Goal: Task Accomplishment & Management: Manage account settings

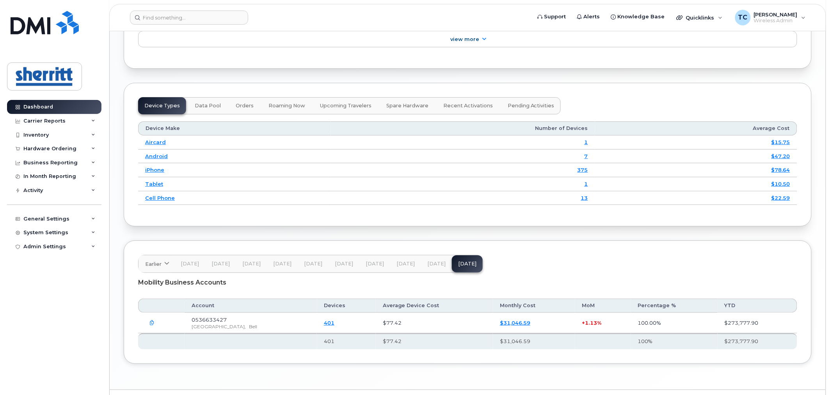
scroll to position [941, 0]
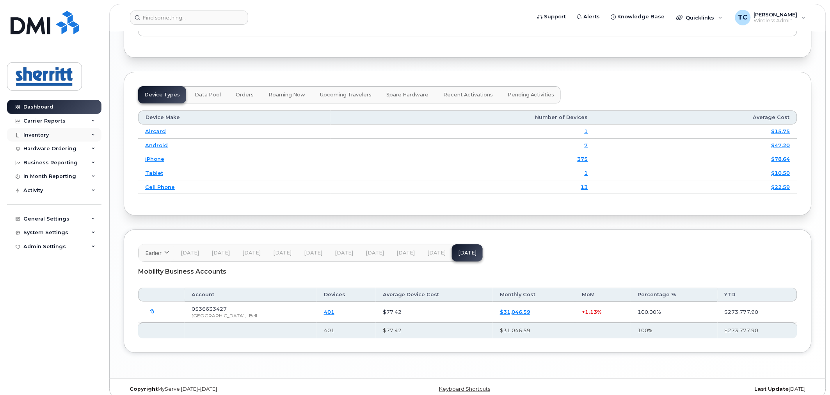
click at [50, 131] on div "Inventory" at bounding box center [54, 135] width 94 height 14
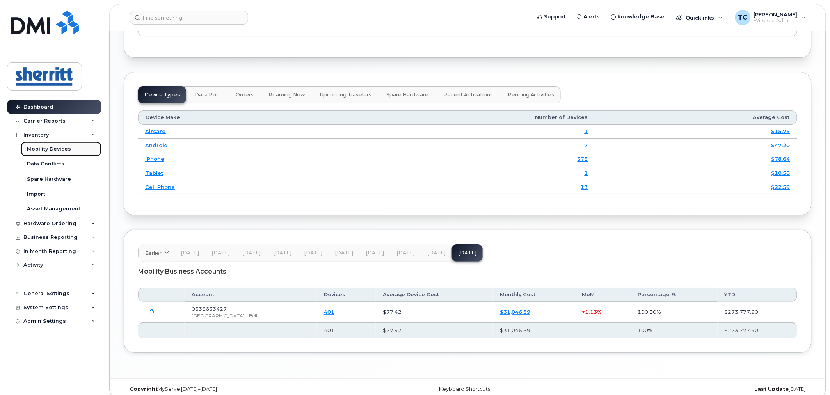
click at [69, 148] on link "Mobility Devices" at bounding box center [61, 149] width 81 height 15
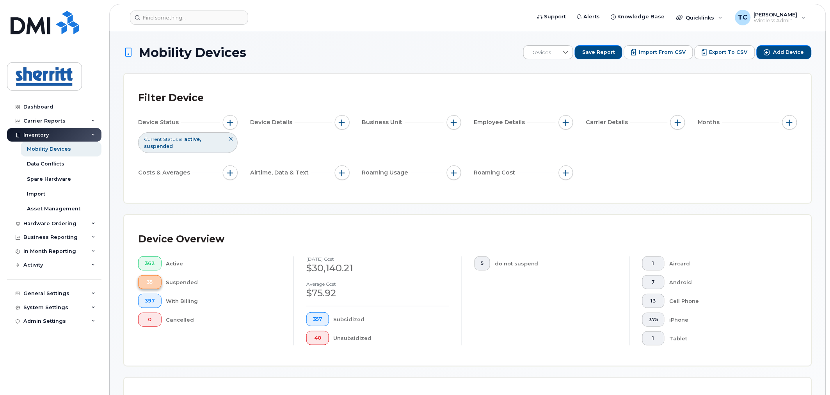
click at [151, 281] on span "35" at bounding box center [150, 282] width 10 height 6
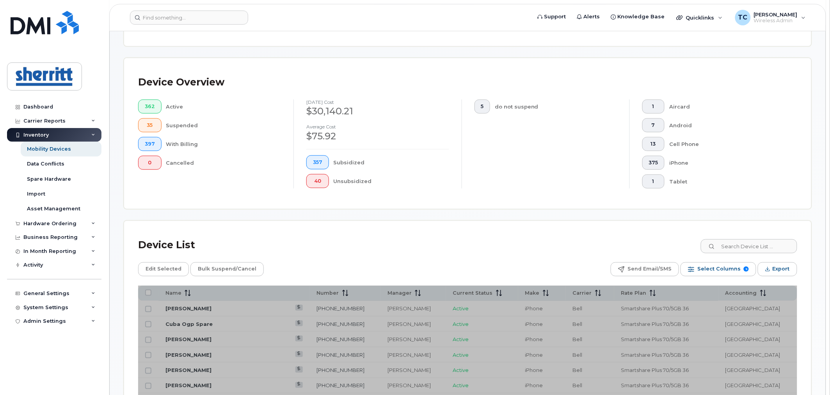
scroll to position [260, 0]
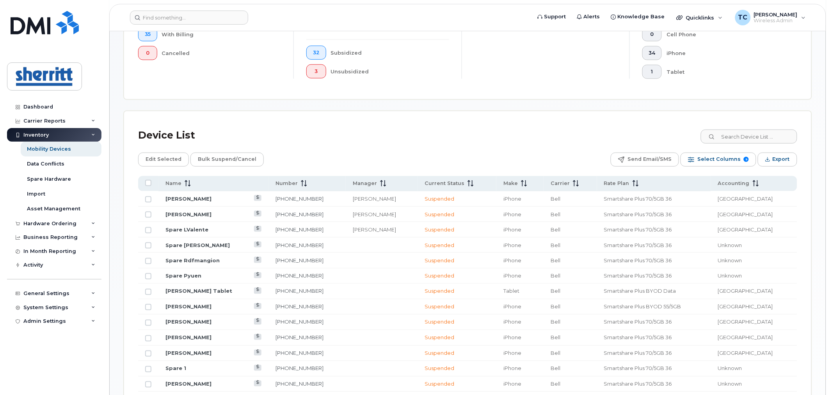
scroll to position [303, 0]
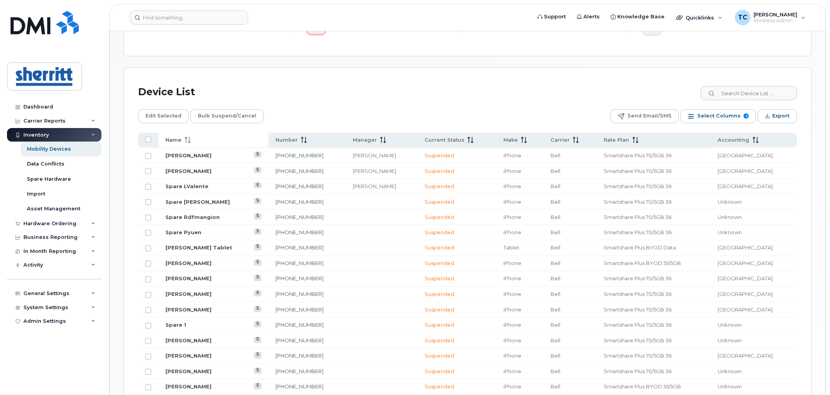
click at [172, 137] on span "Name" at bounding box center [173, 140] width 16 height 7
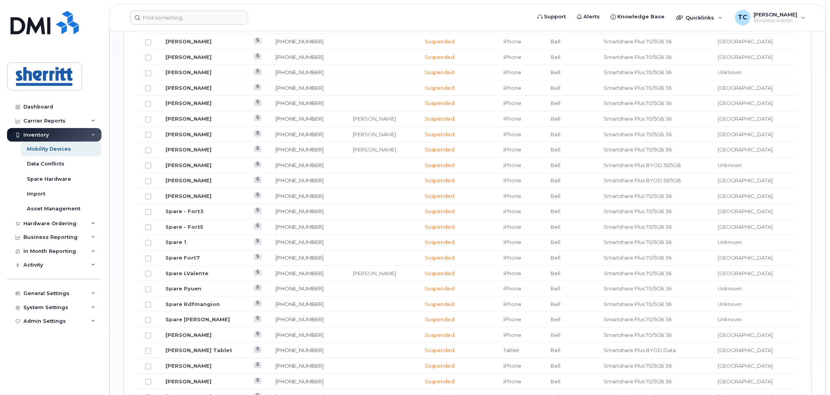
scroll to position [607, 0]
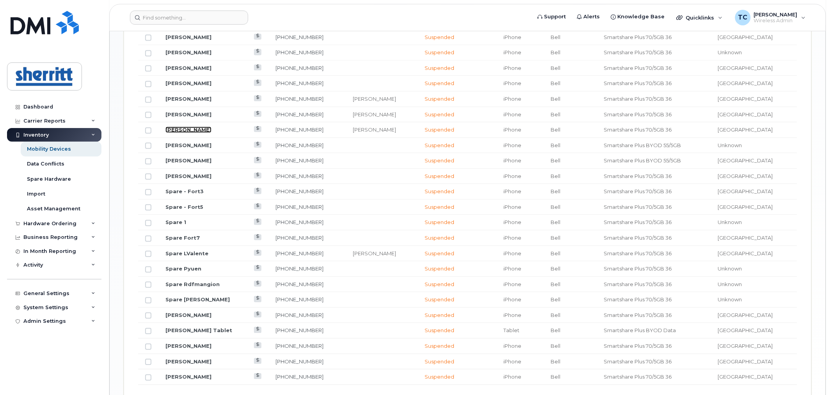
click at [188, 129] on link "Nathan Stubina" at bounding box center [188, 129] width 46 height 6
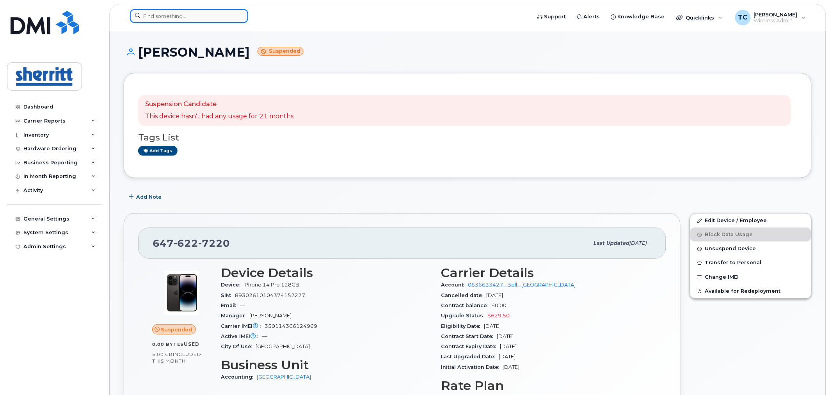
click at [202, 21] on input at bounding box center [189, 16] width 118 height 14
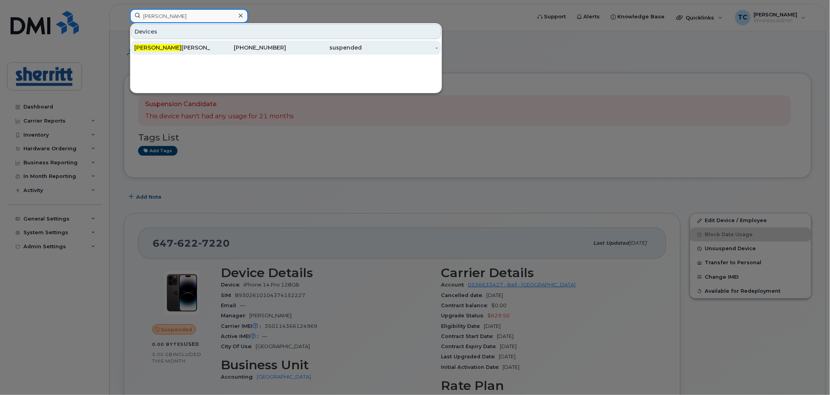
type input "barb"
click at [203, 45] on div "Barb Walrond" at bounding box center [172, 48] width 76 height 8
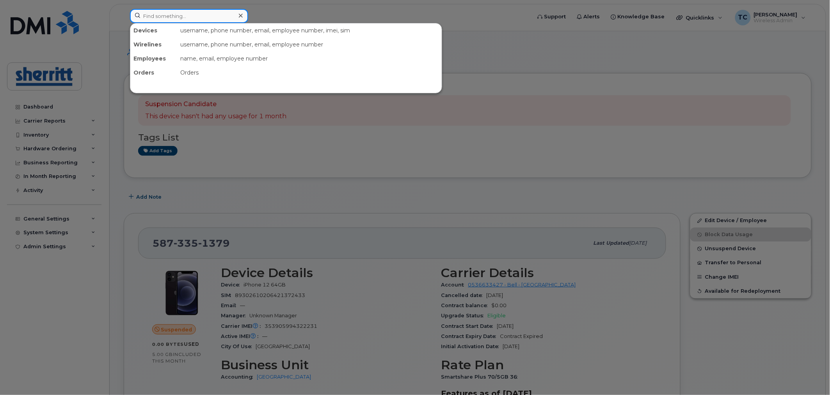
click at [194, 12] on input at bounding box center [189, 16] width 118 height 14
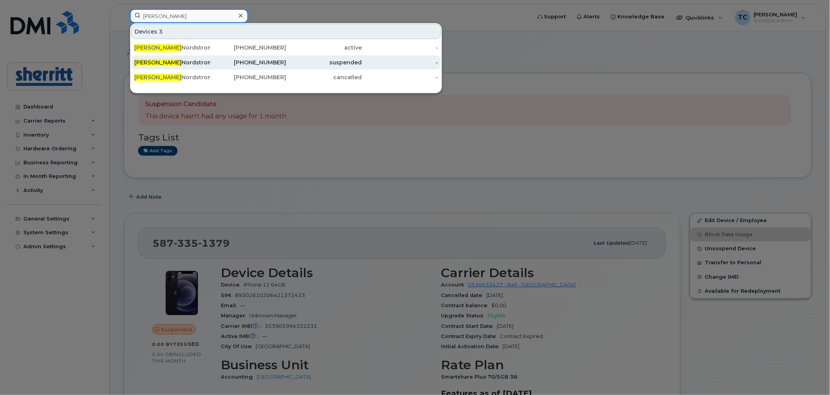
type input "tanya"
click at [220, 63] on div "[PHONE_NUMBER]" at bounding box center [248, 63] width 76 height 8
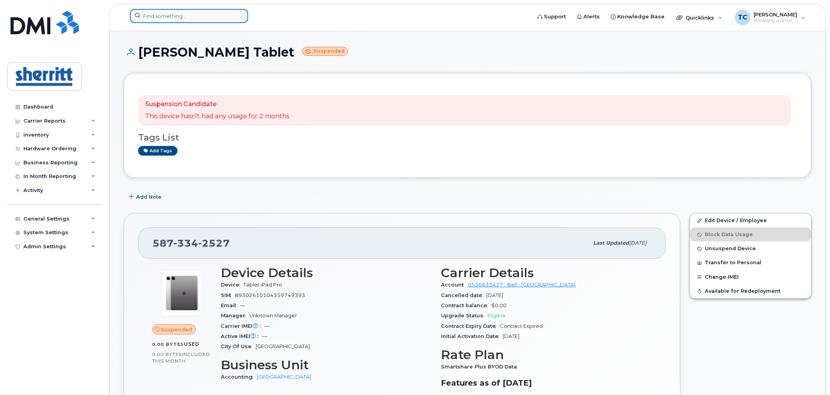
click at [203, 14] on input at bounding box center [189, 16] width 118 height 14
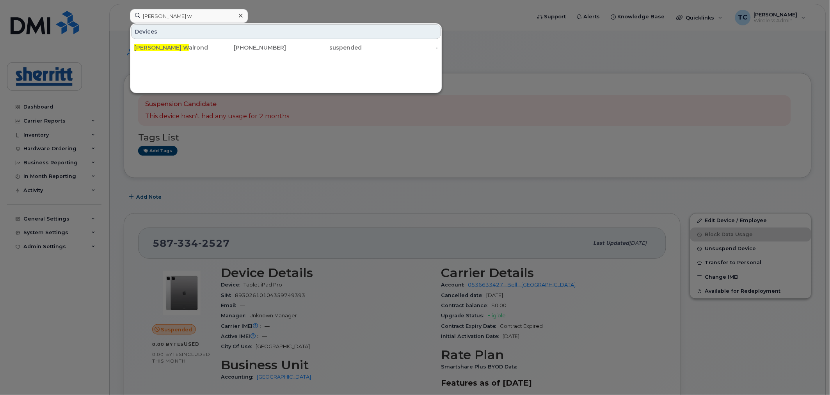
click at [576, 77] on div at bounding box center [415, 197] width 830 height 395
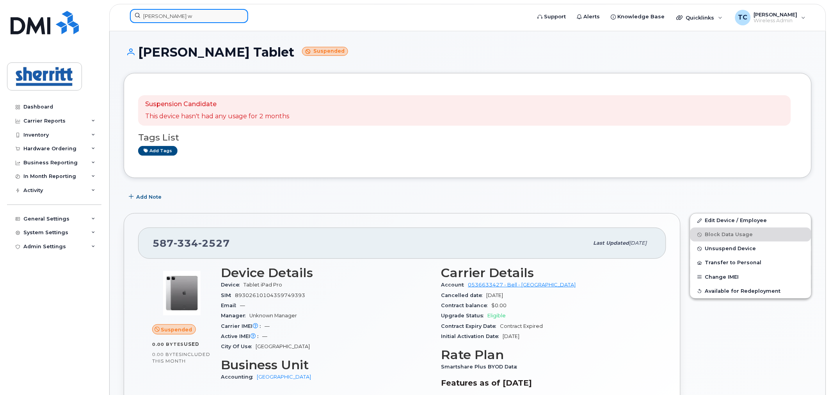
click at [189, 16] on input "barb w" at bounding box center [189, 16] width 118 height 14
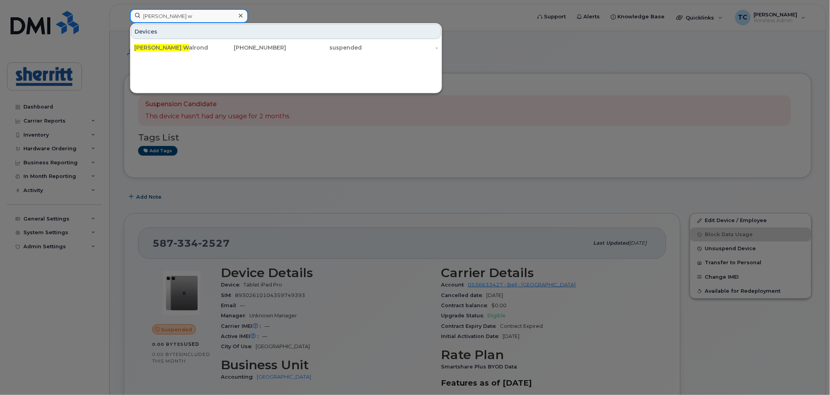
click at [189, 16] on input "barb w" at bounding box center [189, 16] width 118 height 14
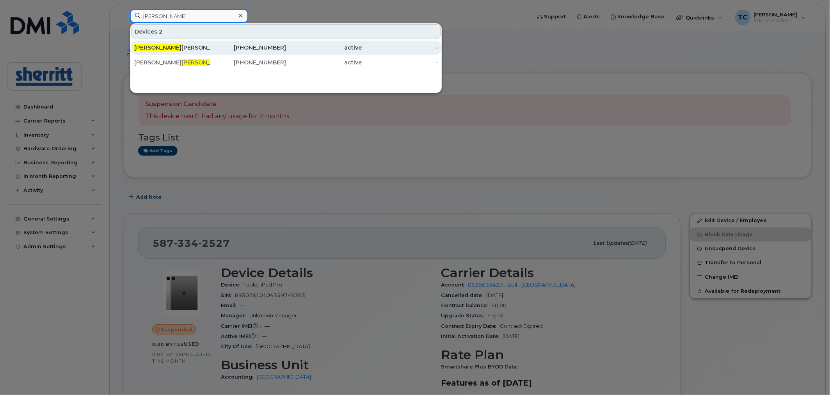
type input "graham"
click at [174, 46] on div "Graham Steele" at bounding box center [172, 48] width 76 height 8
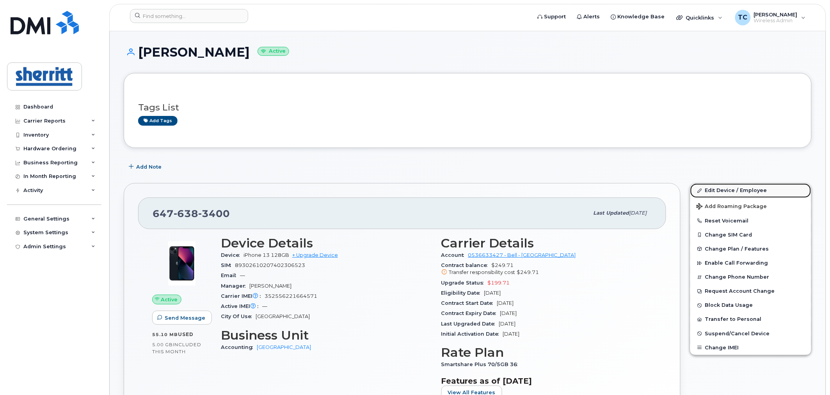
click at [749, 190] on link "Edit Device / Employee" at bounding box center [750, 190] width 121 height 14
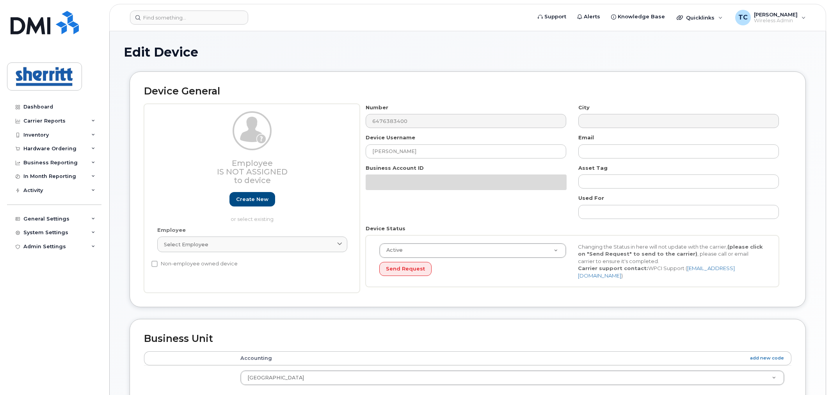
select select "565113"
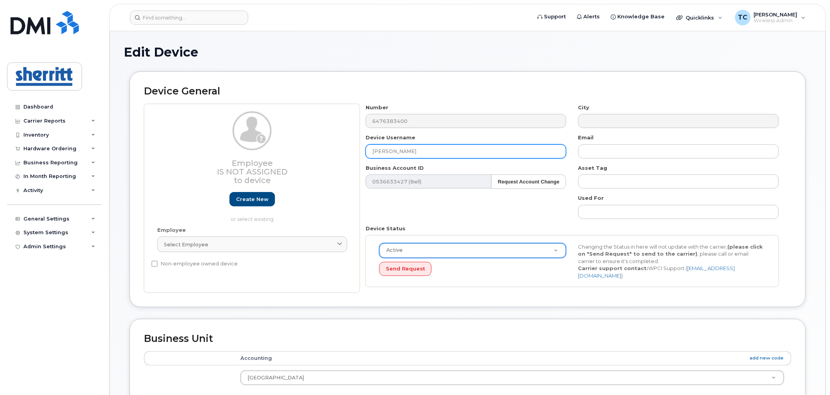
click at [373, 151] on input "Graham Steele" at bounding box center [465, 151] width 200 height 14
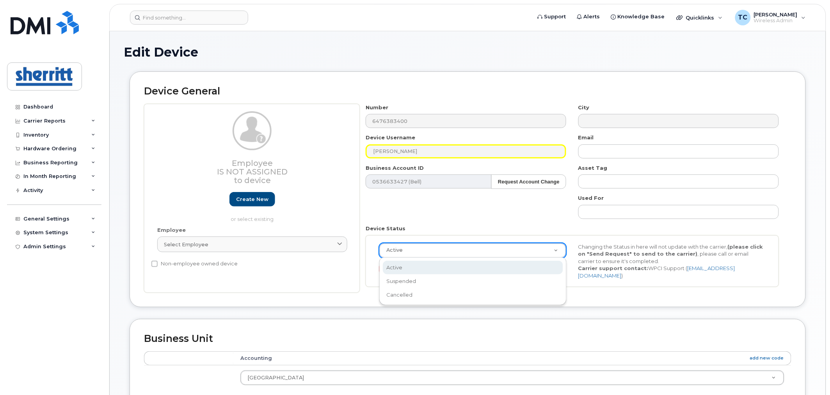
scroll to position [0, 2]
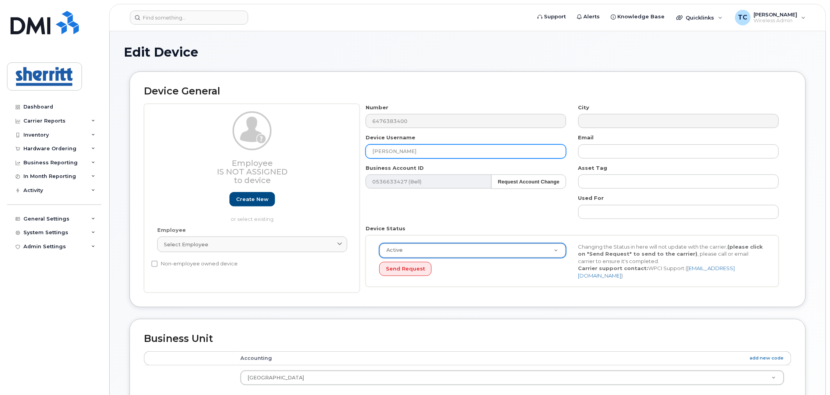
click at [371, 149] on input "Graham Steele" at bounding box center [465, 151] width 200 height 14
type input "Suspended Graham Steele"
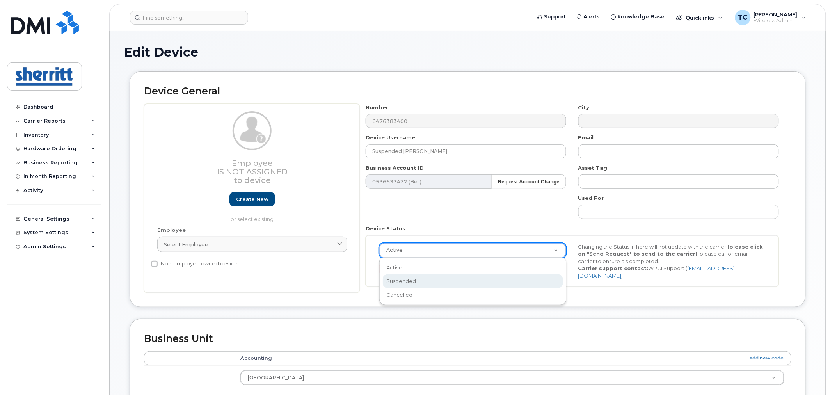
select select "suspended"
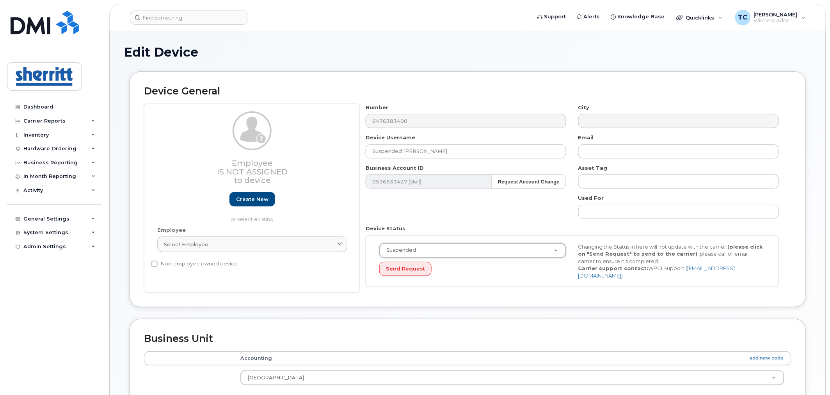
scroll to position [289, 0]
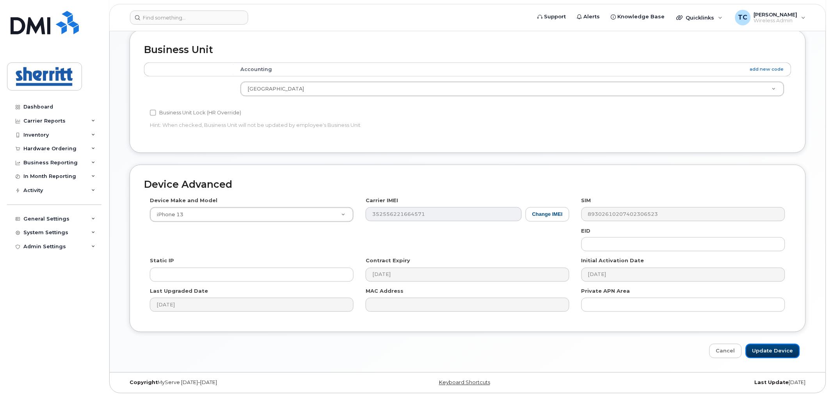
drag, startPoint x: 778, startPoint y: 349, endPoint x: 714, endPoint y: 197, distance: 164.8
click at [714, 197] on div "Device Advanced Device Make and Model iPhone 13 Android TCL 502 Watch Apple Wat…" at bounding box center [468, 262] width 688 height 194
click at [772, 351] on input "Update Device" at bounding box center [772, 351] width 54 height 14
type input "Saving..."
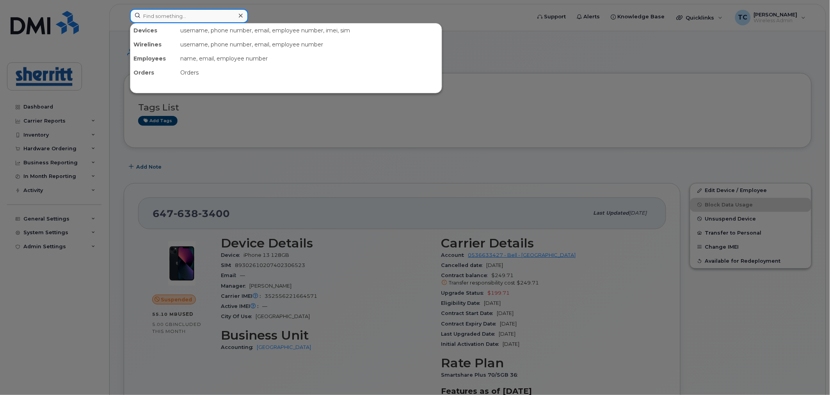
click at [215, 17] on input at bounding box center [189, 16] width 118 height 14
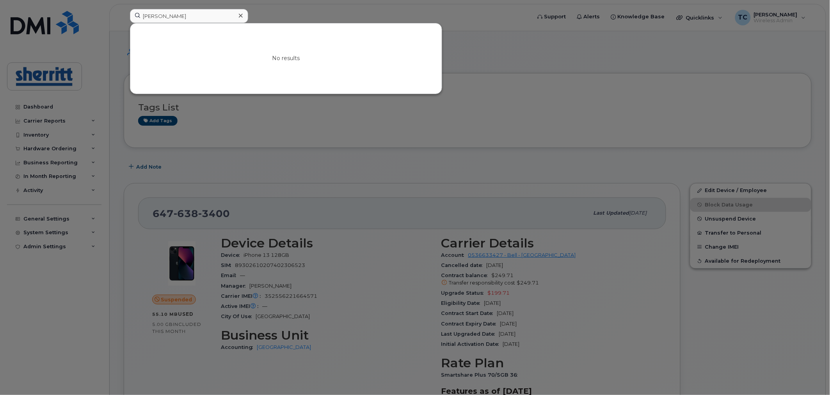
click at [377, 146] on div at bounding box center [415, 197] width 830 height 395
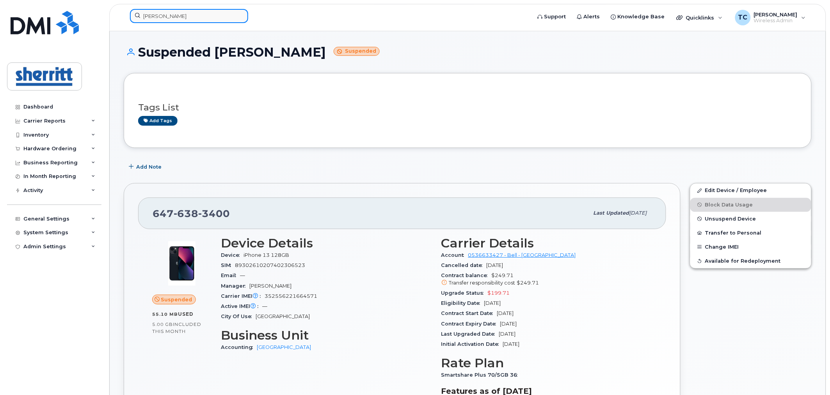
click at [213, 15] on input "roy abraham" at bounding box center [189, 16] width 118 height 14
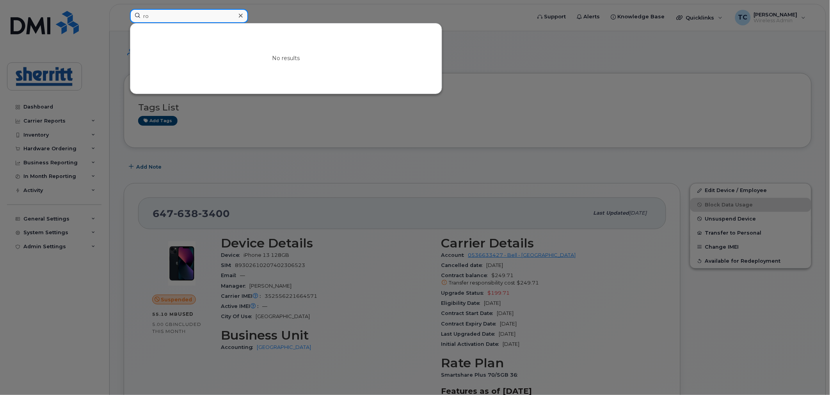
type input "r"
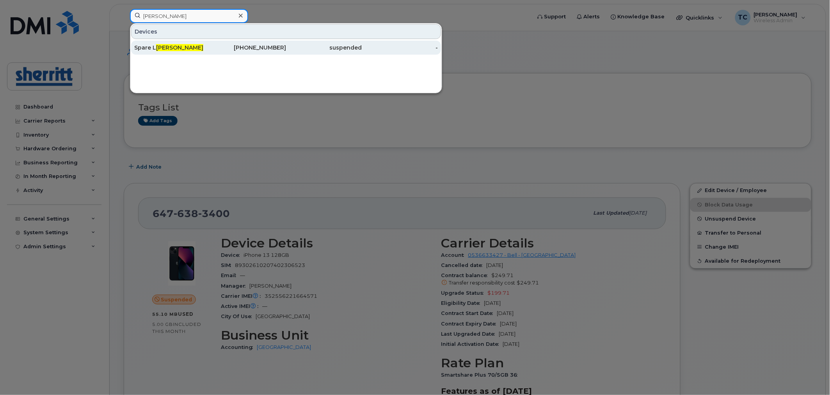
type input "valente"
click at [211, 49] on div "416-464-8192" at bounding box center [248, 48] width 76 height 8
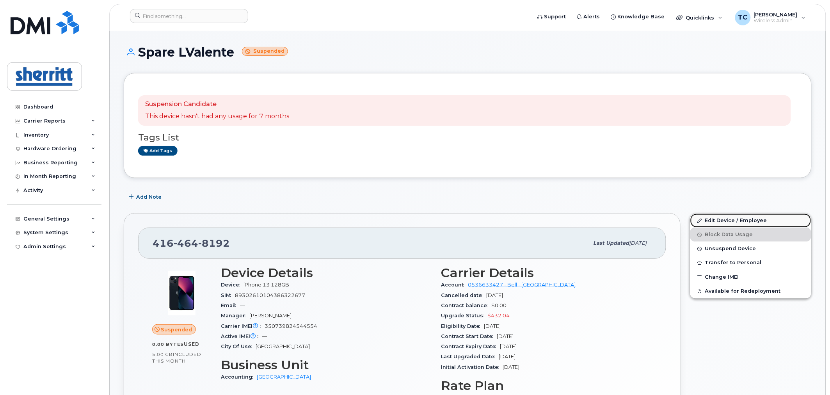
click at [722, 220] on link "Edit Device / Employee" at bounding box center [750, 220] width 121 height 14
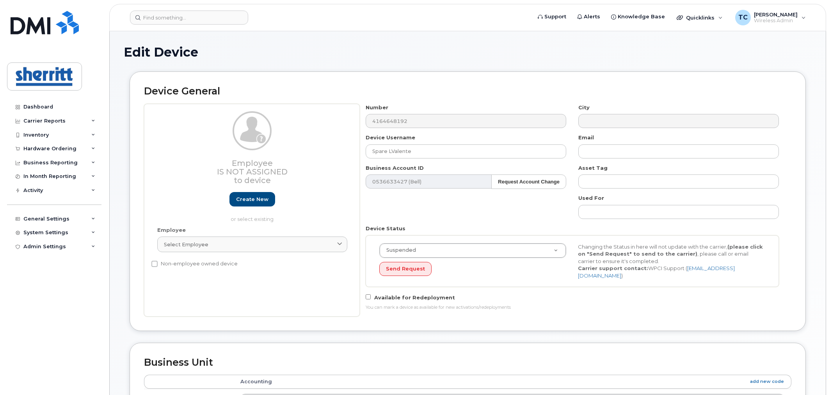
select select "565113"
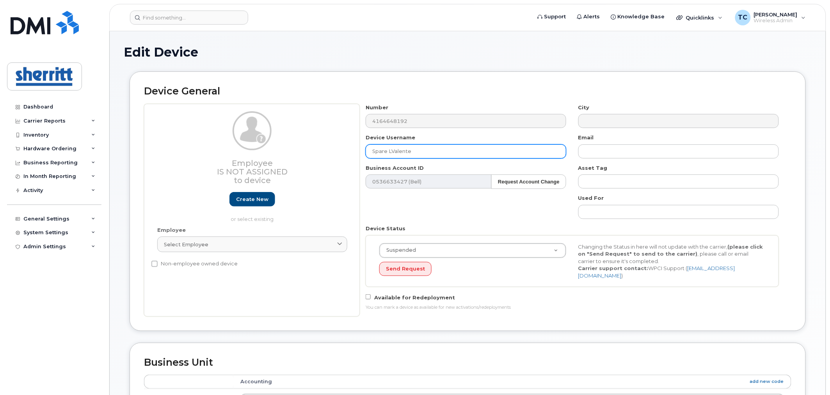
click at [388, 152] on input "Spare LValente" at bounding box center [465, 151] width 200 height 14
click at [386, 151] on input "Spare LValente" at bounding box center [465, 151] width 200 height 14
click at [386, 150] on input "Spare LValente" at bounding box center [465, 151] width 200 height 14
type input "Suspended [PERSON_NAME]"
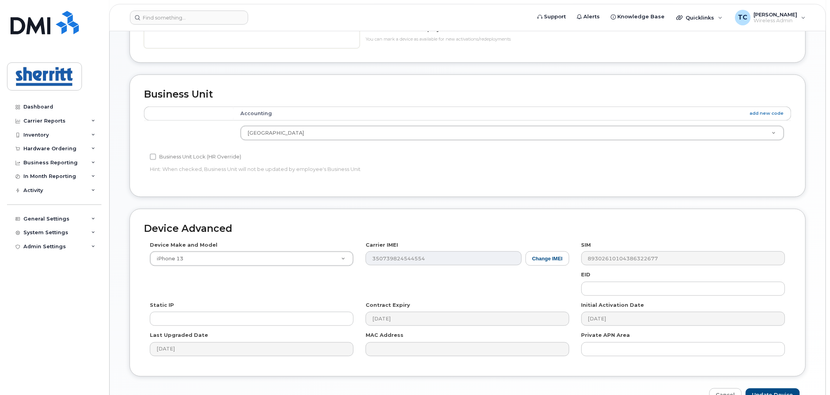
scroll to position [312, 0]
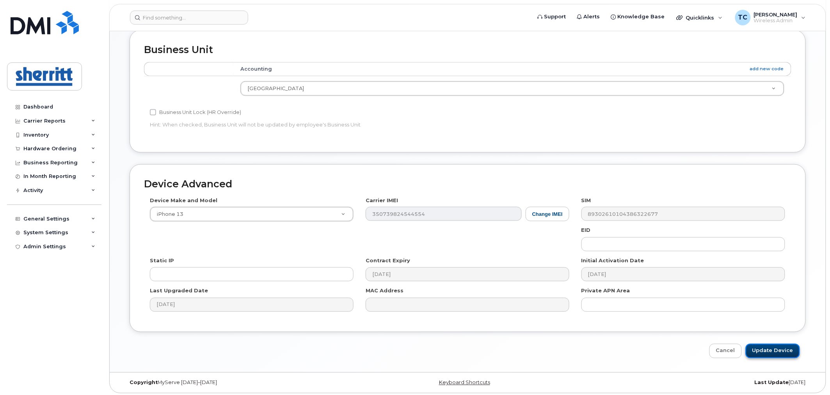
click at [776, 350] on input "Update Device" at bounding box center [772, 351] width 54 height 14
type input "Saving..."
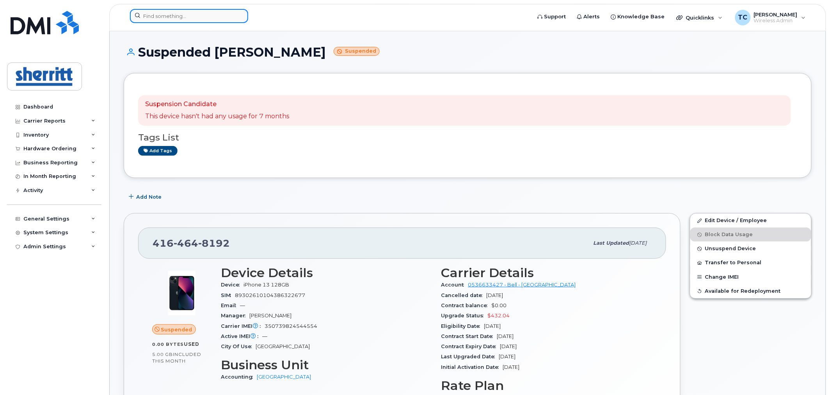
click at [215, 17] on input at bounding box center [189, 16] width 118 height 14
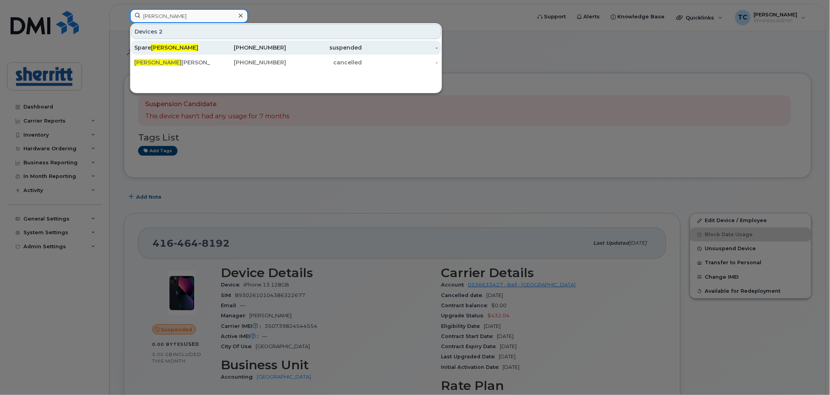
type input "saroosh"
click at [194, 51] on div "Spare Saroosh" at bounding box center [172, 48] width 76 height 8
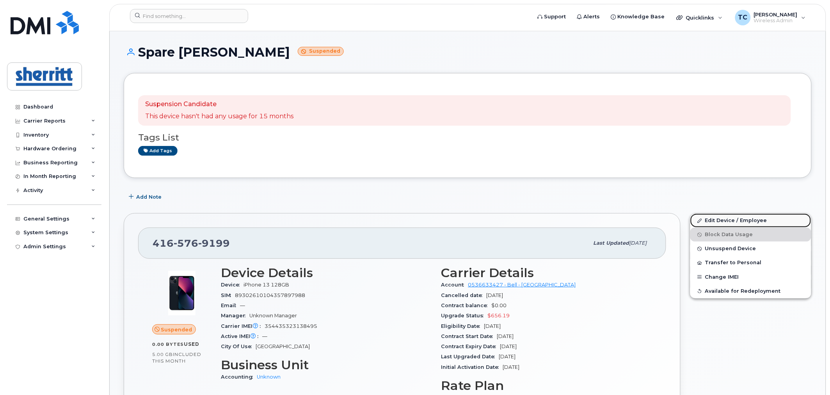
click at [750, 225] on link "Edit Device / Employee" at bounding box center [750, 220] width 121 height 14
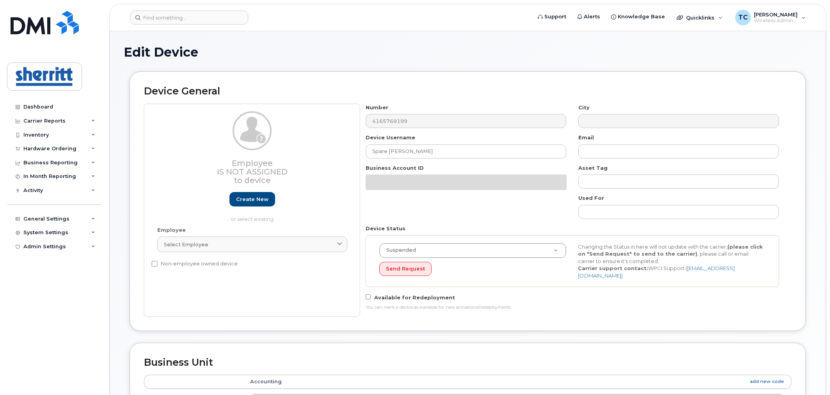
select select "564648"
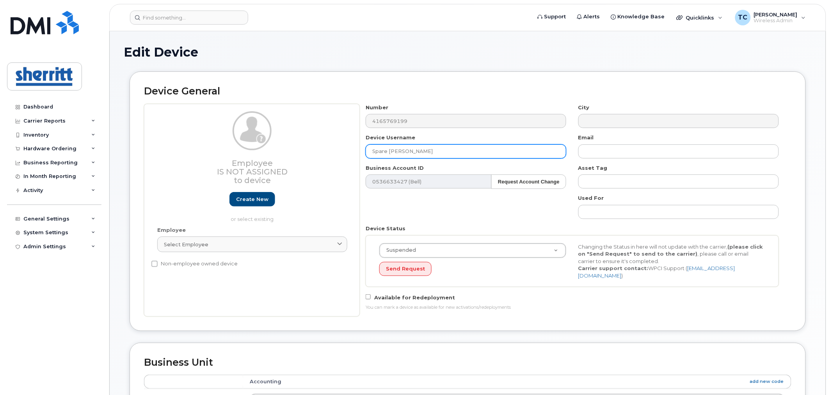
click at [387, 151] on input "Spare Saroosh" at bounding box center [465, 151] width 200 height 14
click at [387, 148] on input "Spare Saroosh" at bounding box center [465, 151] width 200 height 14
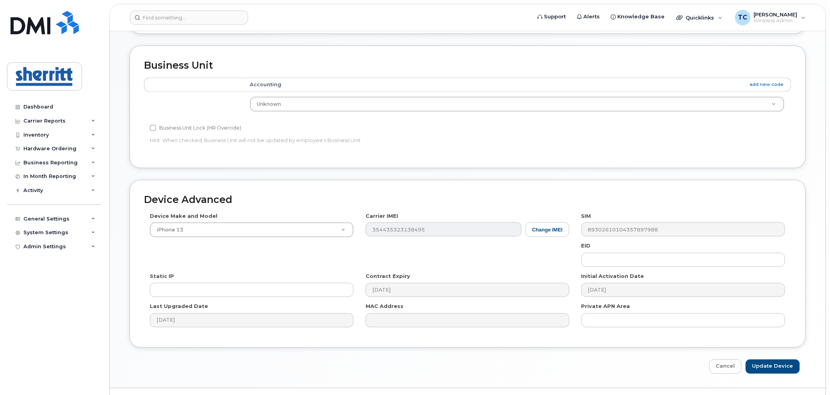
scroll to position [312, 0]
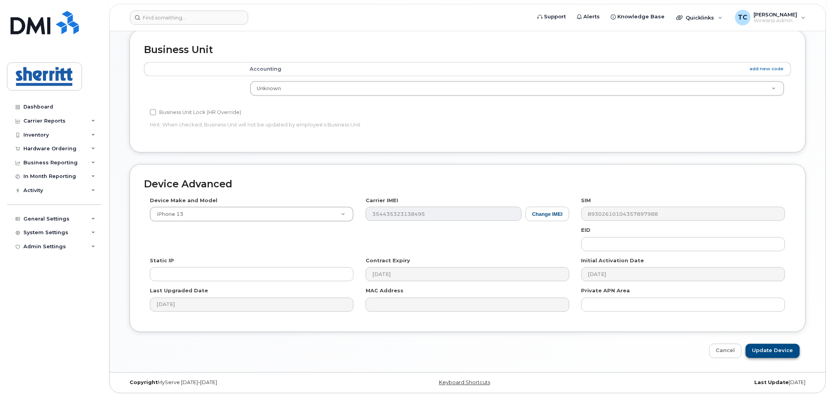
type input "Suspended Saroosh"
click at [781, 351] on input "Update Device" at bounding box center [772, 351] width 54 height 14
type input "Saving..."
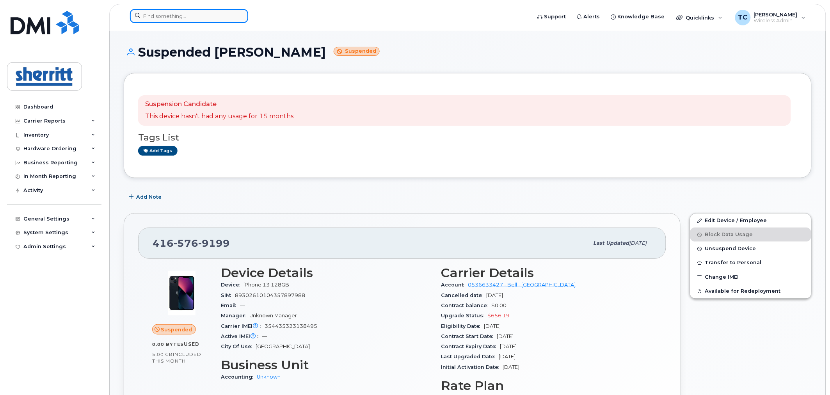
click at [213, 14] on input at bounding box center [189, 16] width 118 height 14
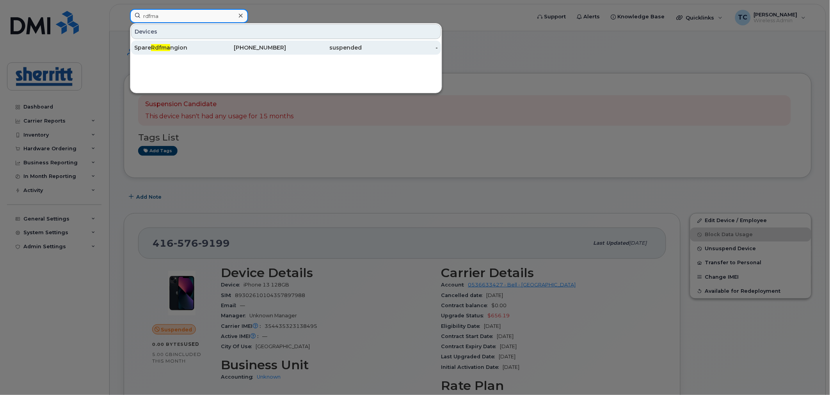
type input "rdfma"
click at [208, 48] on div "Spare Rdfma ngion" at bounding box center [172, 48] width 76 height 8
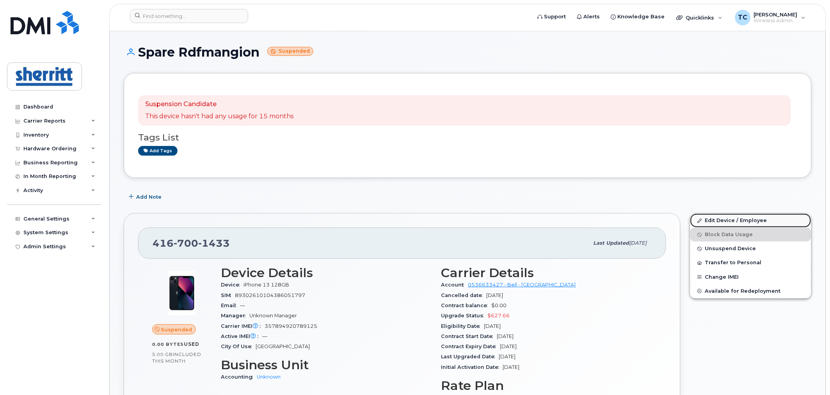
click at [723, 222] on link "Edit Device / Employee" at bounding box center [750, 220] width 121 height 14
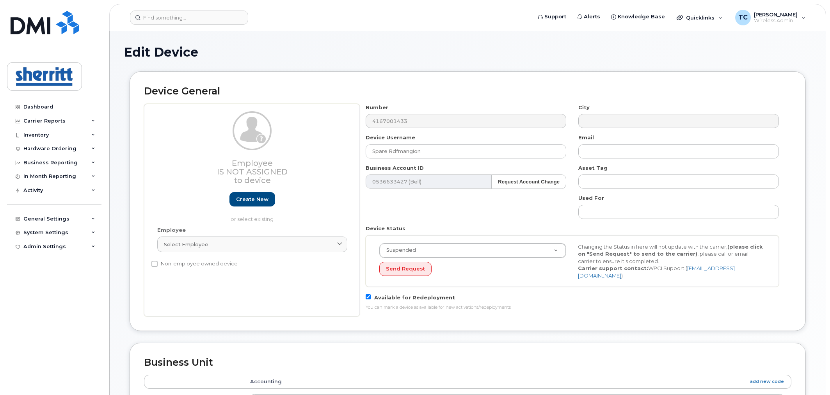
select select "564648"
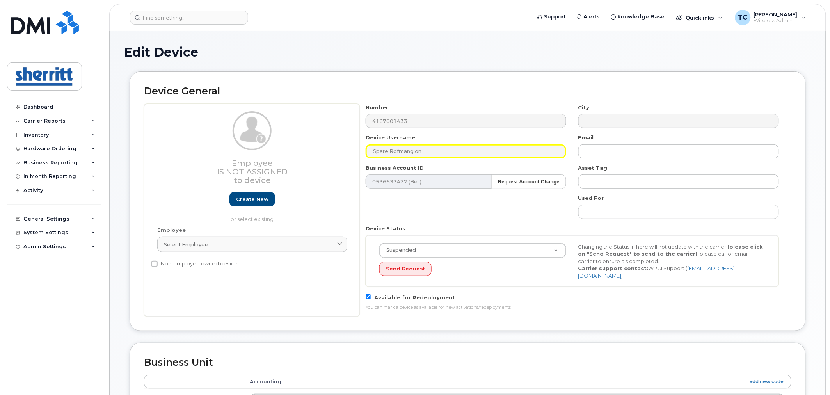
drag, startPoint x: 430, startPoint y: 150, endPoint x: 360, endPoint y: 156, distance: 70.5
click at [360, 156] on div "Device Username Spare Rdfmangion" at bounding box center [466, 146] width 213 height 25
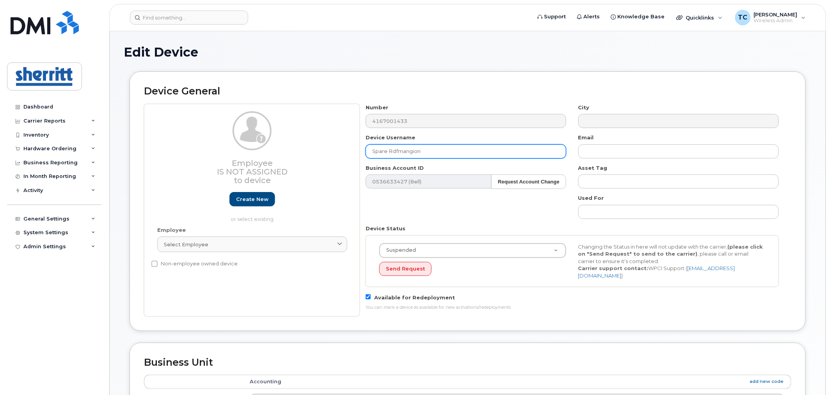
drag, startPoint x: 428, startPoint y: 151, endPoint x: 363, endPoint y: 152, distance: 64.4
click at [363, 152] on div "Device Username Spare Rdfmangion" at bounding box center [466, 146] width 213 height 25
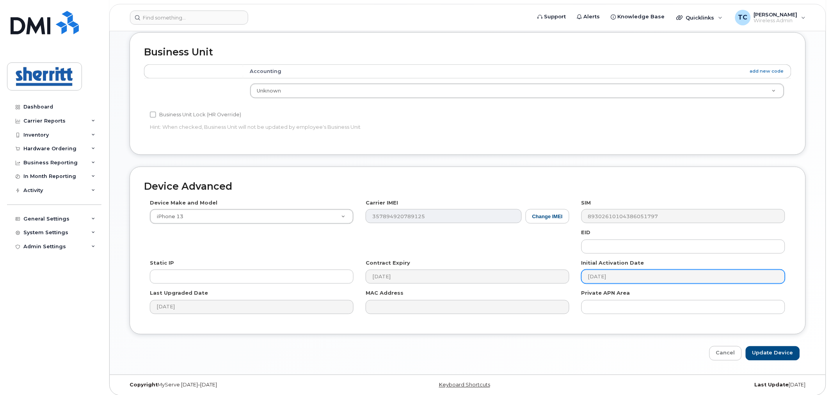
scroll to position [312, 0]
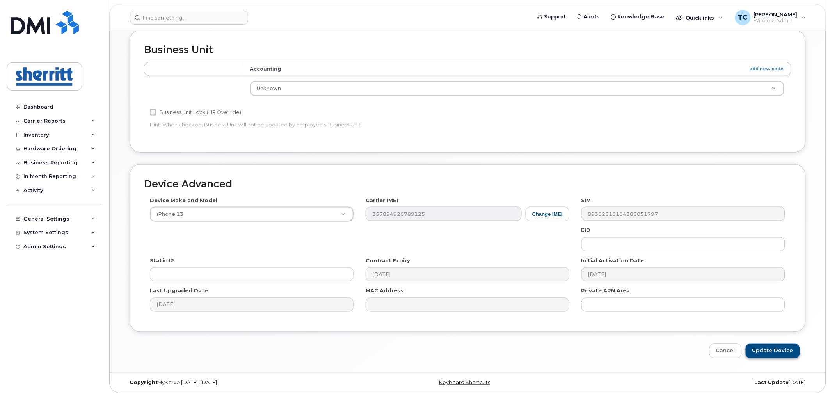
type input "Suspended Rosanna Mangion"
click at [777, 346] on input "Update Device" at bounding box center [772, 351] width 54 height 14
type input "Saving..."
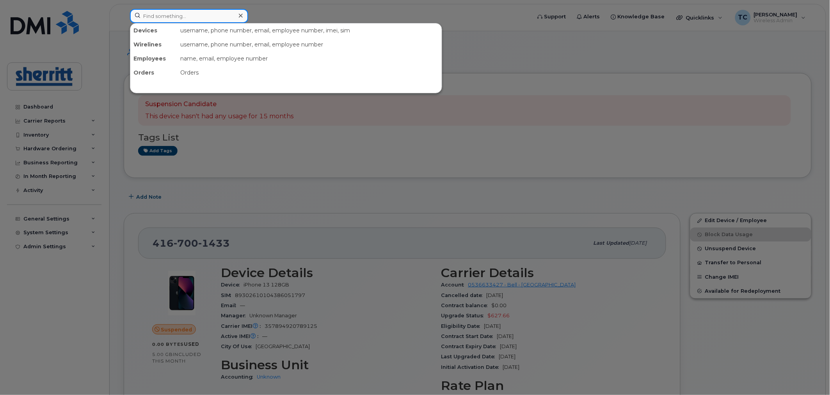
click at [216, 16] on input at bounding box center [189, 16] width 118 height 14
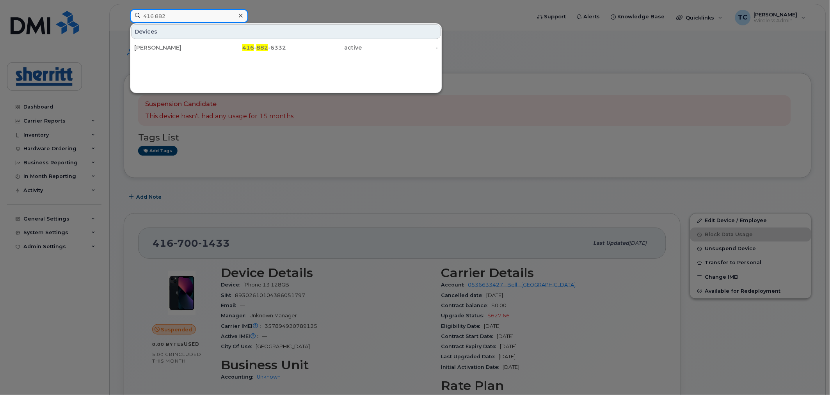
click at [204, 14] on input "416 882" at bounding box center [189, 16] width 118 height 14
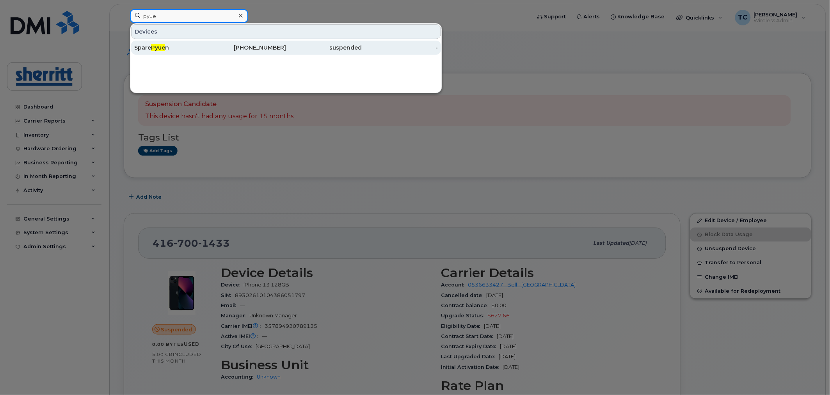
type input "pyue"
drag, startPoint x: 190, startPoint y: 47, endPoint x: 197, endPoint y: 48, distance: 7.2
click at [190, 47] on div "Spare Pyue n" at bounding box center [172, 48] width 76 height 8
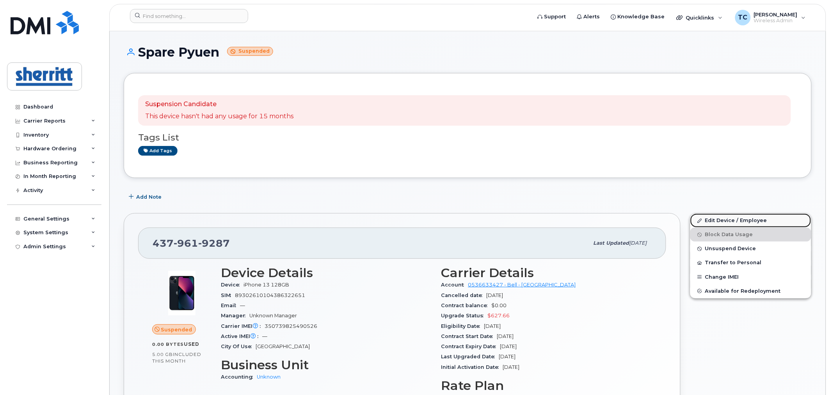
click at [759, 219] on link "Edit Device / Employee" at bounding box center [750, 220] width 121 height 14
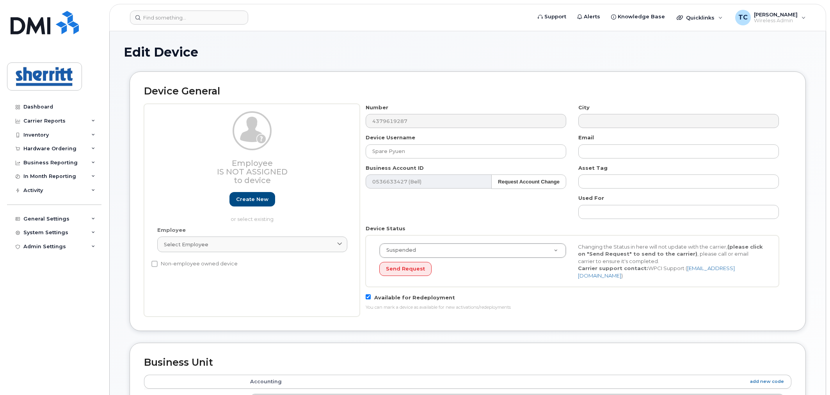
select select "564648"
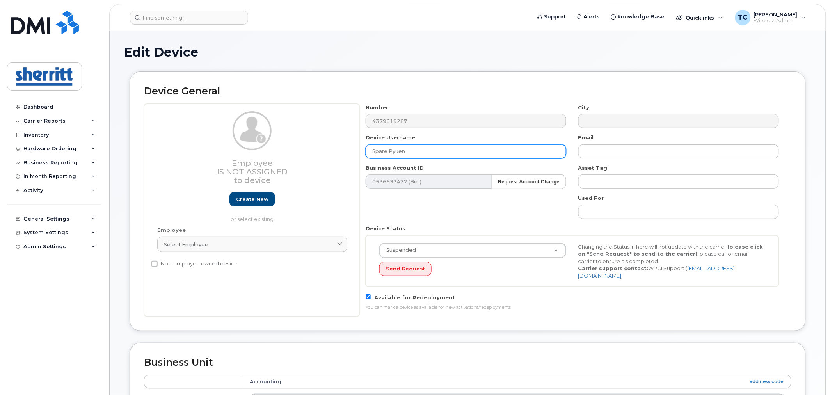
click at [418, 151] on input "Spare Pyuen" at bounding box center [465, 151] width 200 height 14
drag, startPoint x: 418, startPoint y: 151, endPoint x: 365, endPoint y: 149, distance: 52.7
click at [365, 149] on input "Spare Pyuen" at bounding box center [465, 151] width 200 height 14
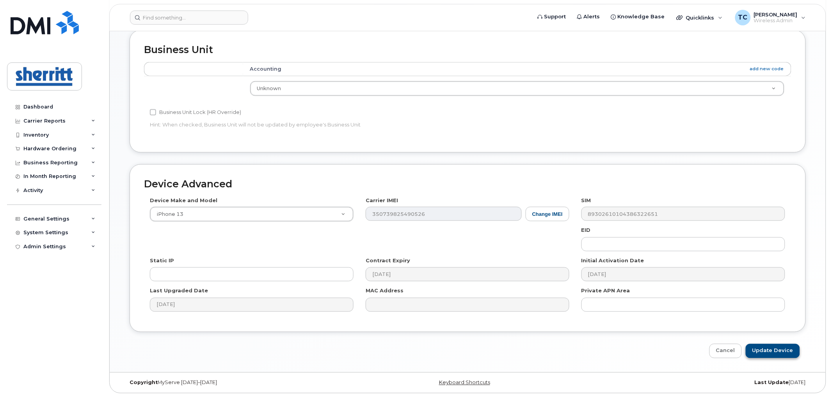
type input "Suspended Peter Yuen"
click at [781, 348] on input "Update Device" at bounding box center [772, 351] width 54 height 14
type input "Saving..."
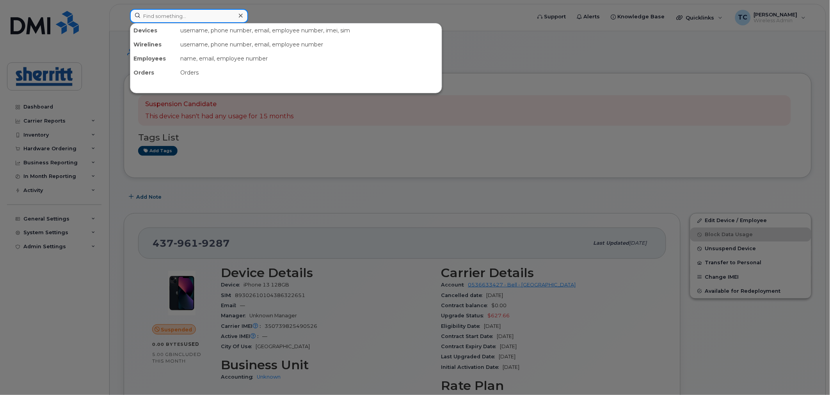
click at [231, 14] on input at bounding box center [189, 16] width 118 height 14
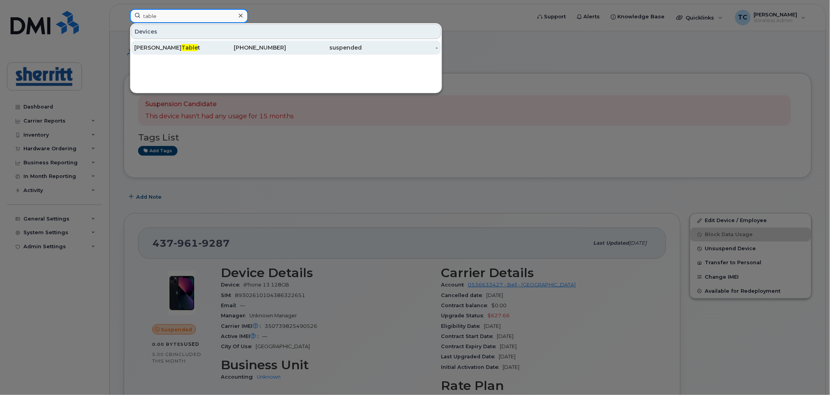
type input "table"
click at [238, 44] on div "587-334-2527" at bounding box center [248, 48] width 76 height 8
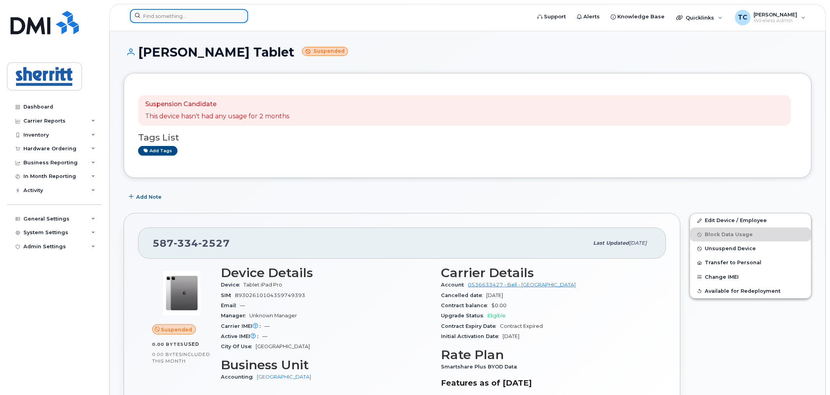
click at [170, 12] on input at bounding box center [189, 16] width 118 height 14
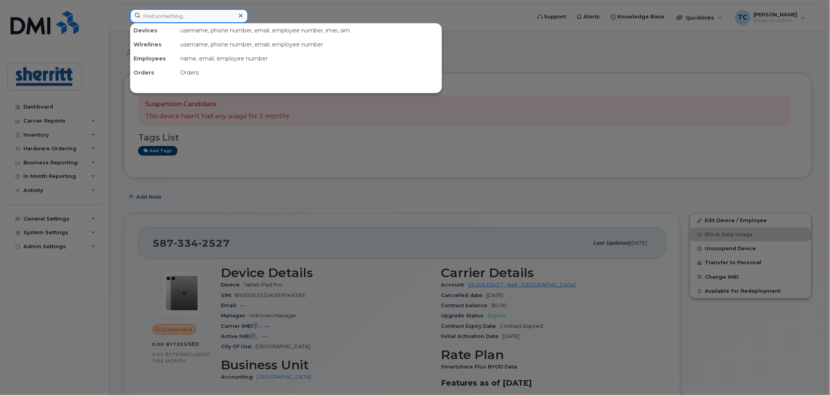
click at [204, 16] on input at bounding box center [189, 16] width 118 height 14
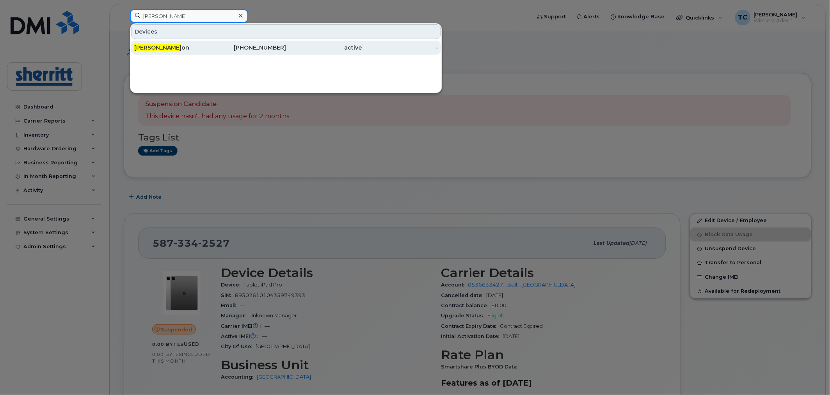
type input "lindsay newt"
click at [212, 48] on div "647-615-2330" at bounding box center [248, 48] width 76 height 8
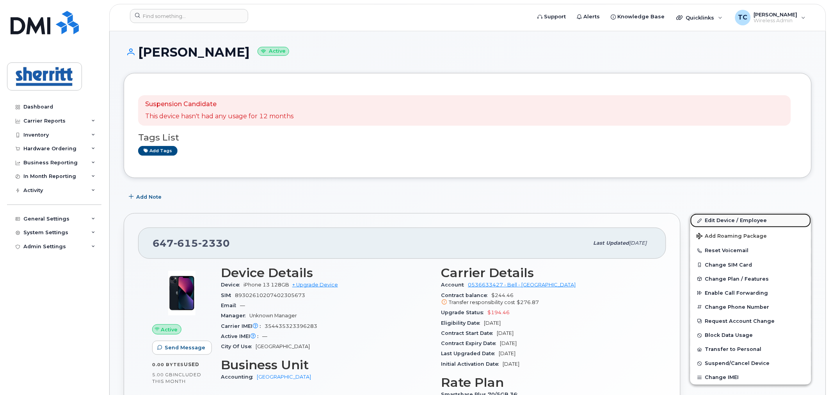
click at [735, 220] on link "Edit Device / Employee" at bounding box center [750, 220] width 121 height 14
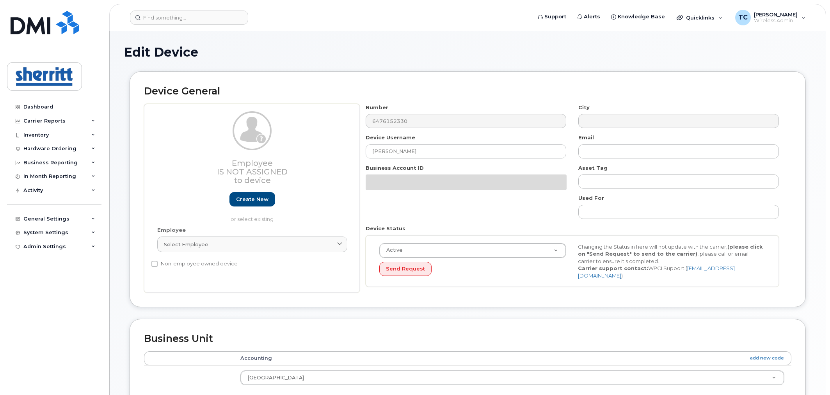
select select "565113"
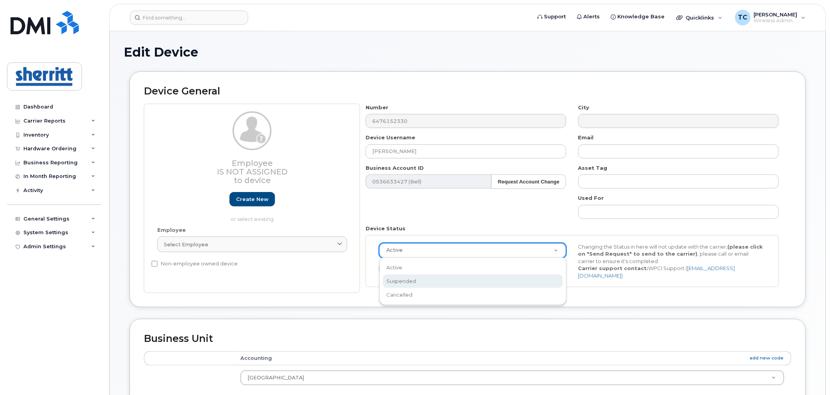
scroll to position [0, 2]
select select "suspended"
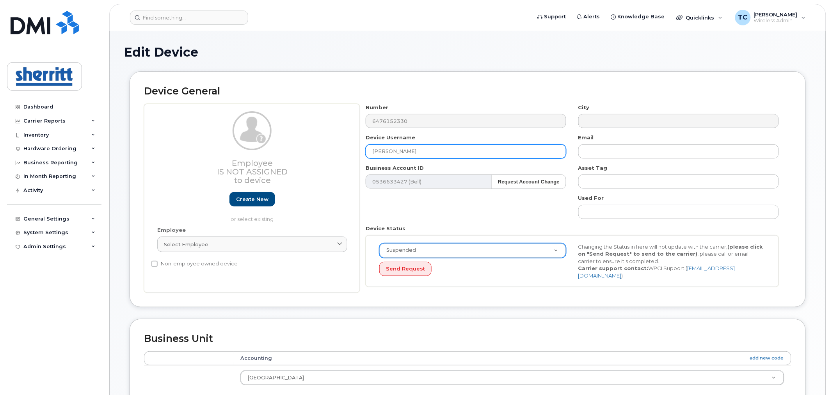
click at [433, 153] on input "Lindsay Newton" at bounding box center [465, 151] width 200 height 14
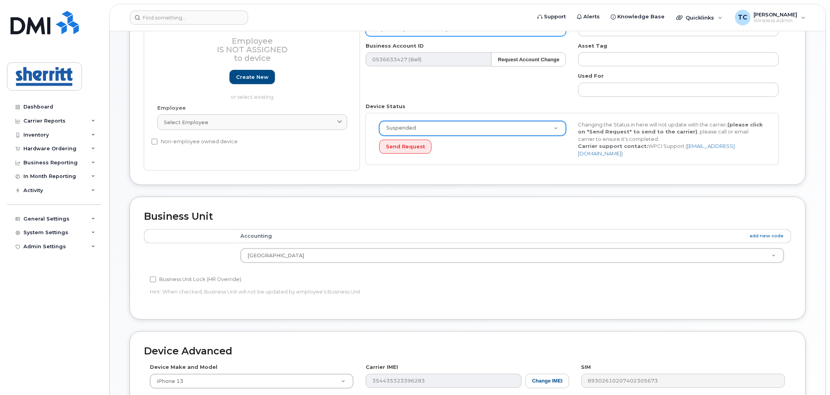
scroll to position [289, 0]
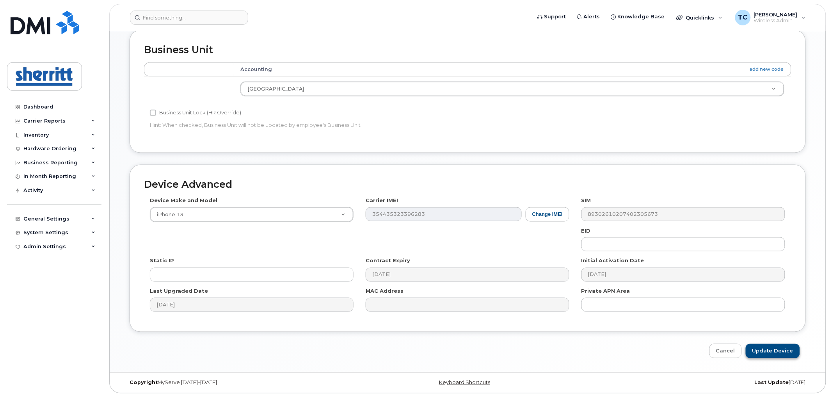
type input "Suspended Lindsay Newton"
click at [777, 349] on input "Update Device" at bounding box center [772, 351] width 54 height 14
type input "Saving..."
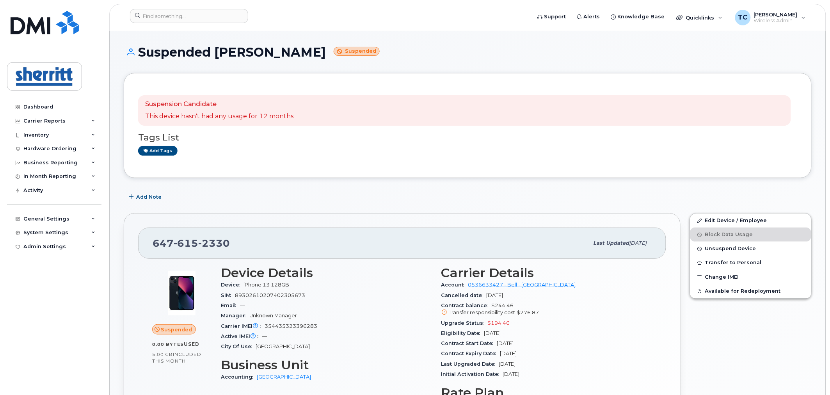
click at [650, 51] on h1 "Suspended [PERSON_NAME] Suspended" at bounding box center [468, 52] width 688 height 14
click at [213, 16] on input at bounding box center [189, 16] width 118 height 14
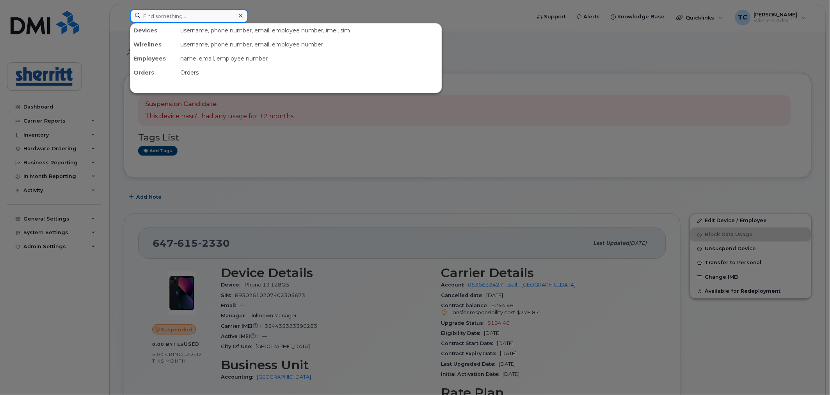
click at [213, 16] on input at bounding box center [189, 16] width 118 height 14
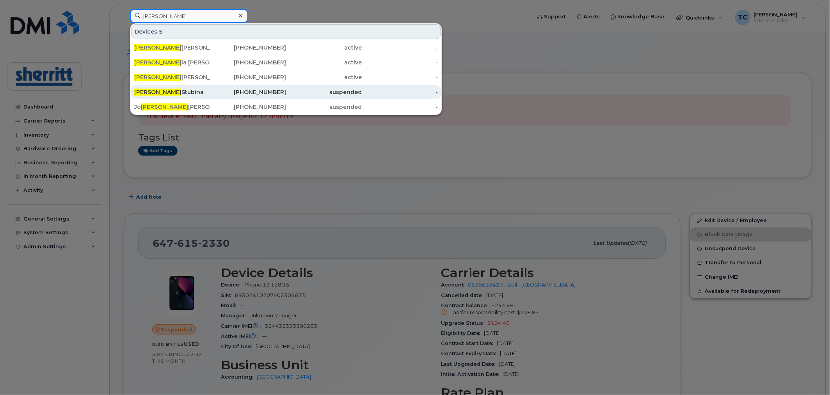
type input "nathan"
click at [178, 93] on div "Nathan Stubina" at bounding box center [172, 92] width 76 height 8
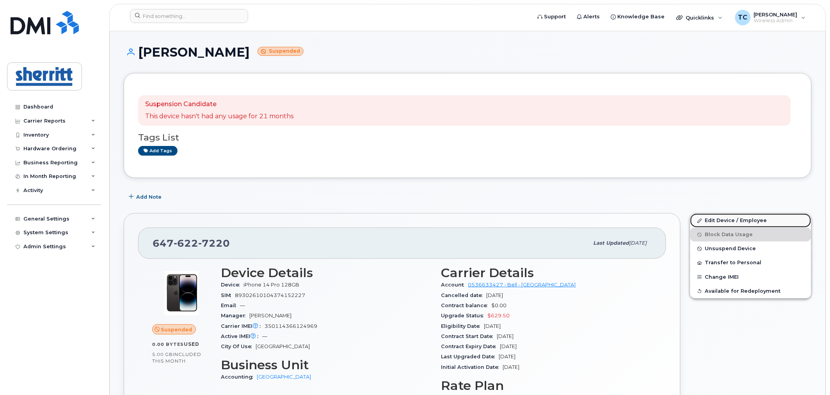
click at [756, 221] on link "Edit Device / Employee" at bounding box center [750, 220] width 121 height 14
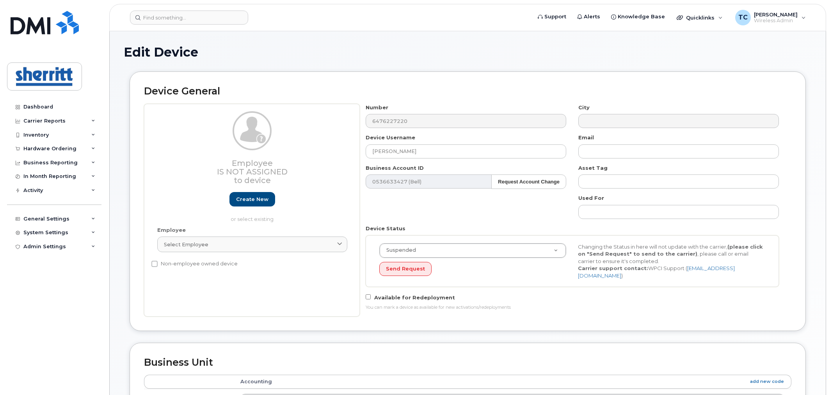
select select "565113"
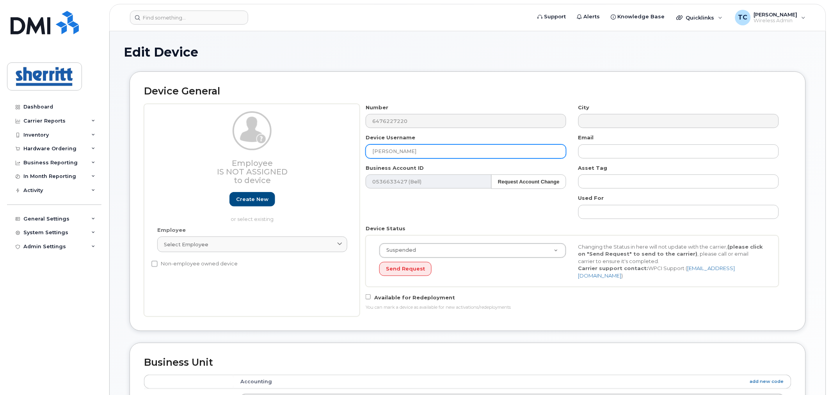
click at [481, 146] on input "Nathan Stubina" at bounding box center [465, 151] width 200 height 14
click at [399, 149] on input "SuspendedNathan Stubina" at bounding box center [465, 151] width 200 height 14
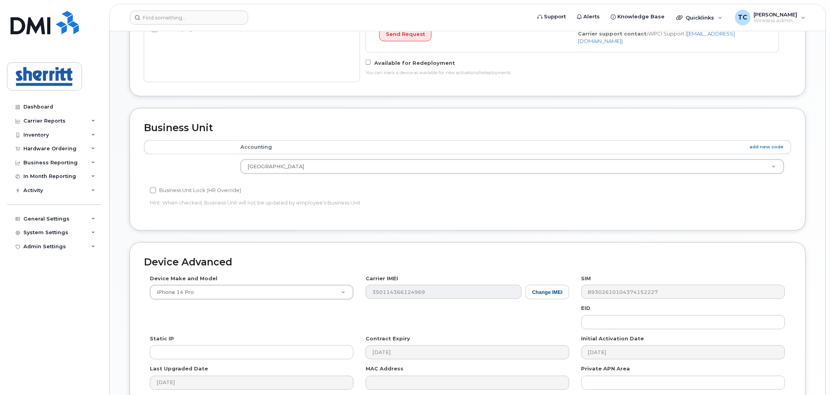
scroll to position [303, 0]
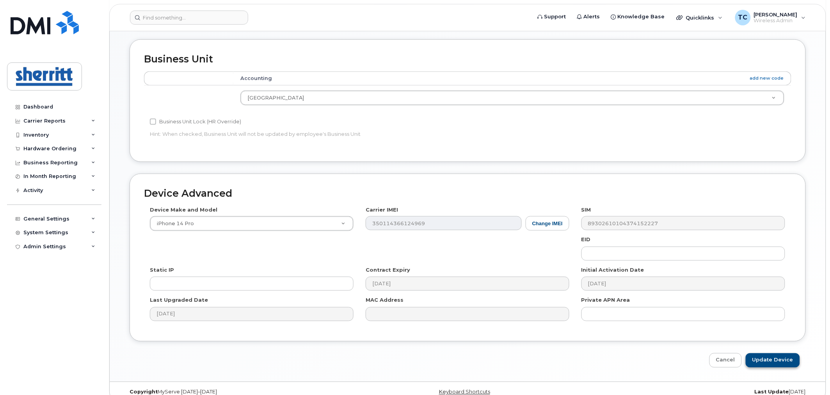
type input "Suspended Nathan Stubina"
click at [783, 355] on input "Update Device" at bounding box center [772, 360] width 54 height 14
type input "Saving..."
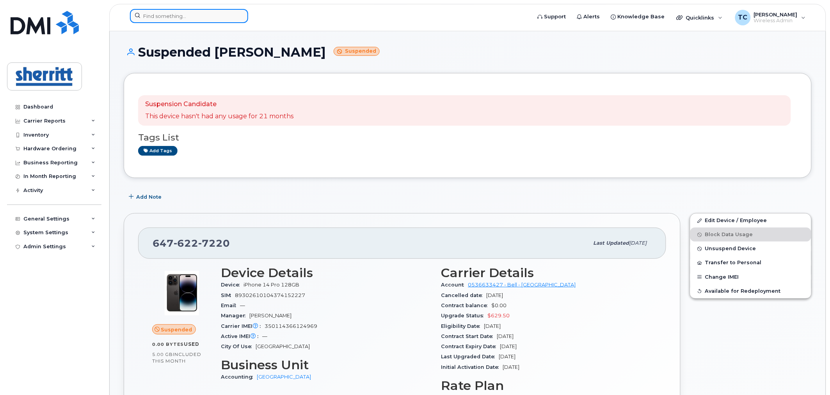
click at [224, 16] on input at bounding box center [189, 16] width 118 height 14
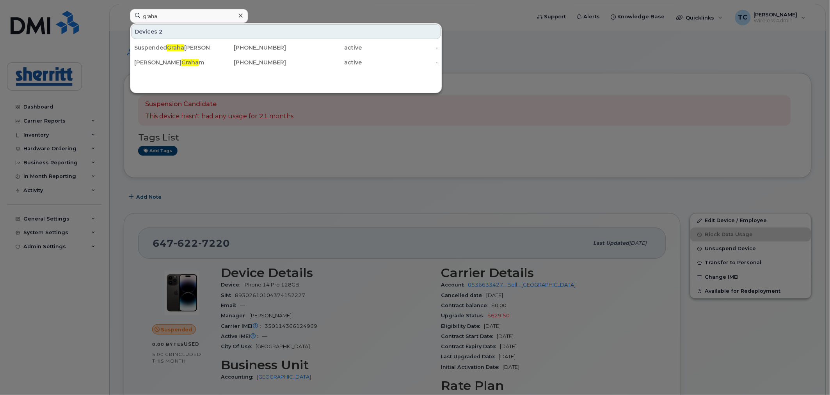
click at [563, 45] on div at bounding box center [415, 197] width 830 height 395
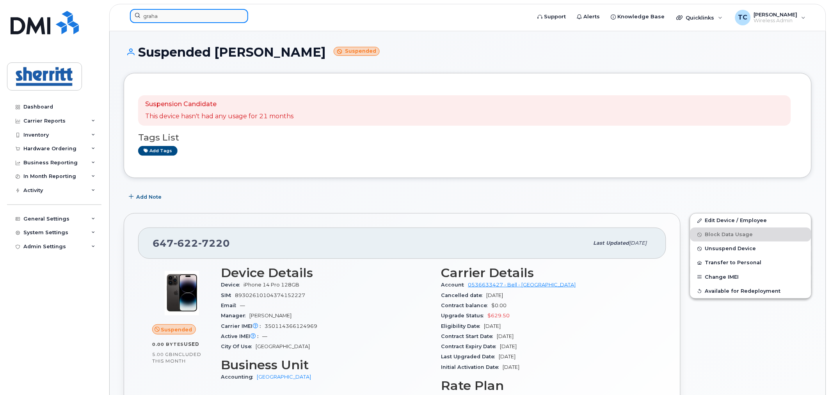
click at [215, 16] on input "graha" at bounding box center [189, 16] width 118 height 14
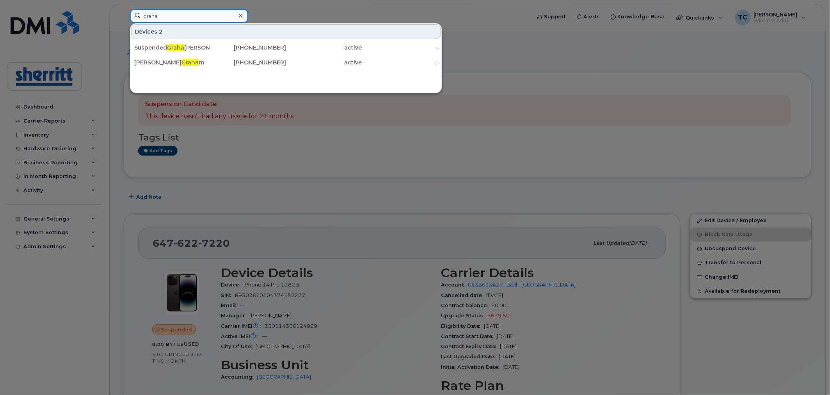
click at [215, 16] on input "graha" at bounding box center [189, 16] width 118 height 14
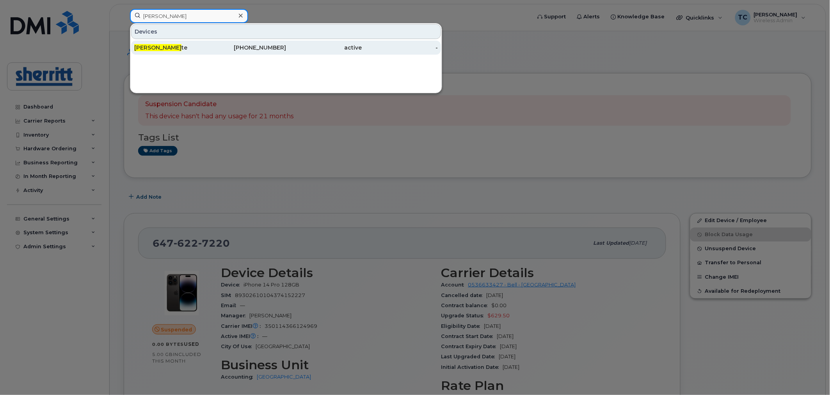
type input "steve stol"
click at [221, 44] on div "647-969-3300" at bounding box center [248, 48] width 76 height 14
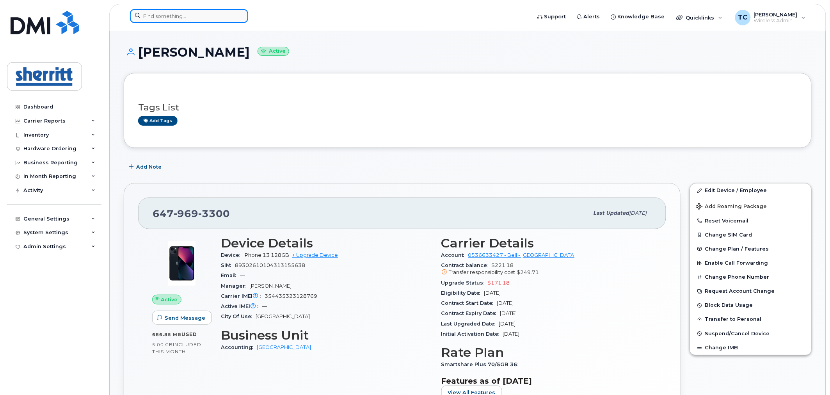
click at [211, 16] on input at bounding box center [189, 16] width 118 height 14
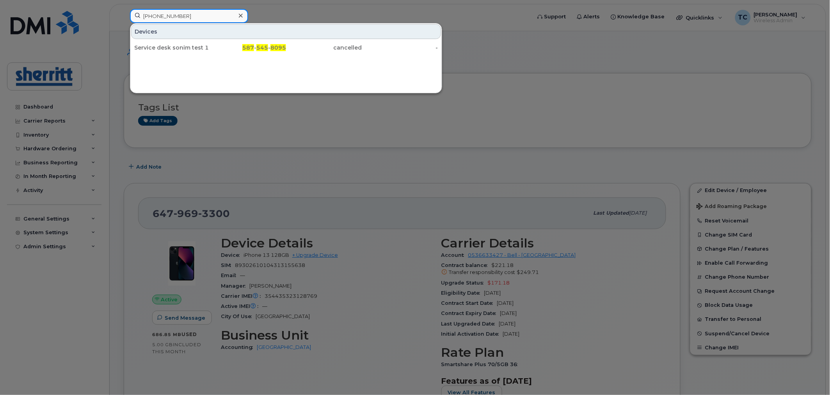
type input "[PHONE_NUMBER]"
click at [567, 67] on div at bounding box center [415, 197] width 830 height 395
